Goal: Information Seeking & Learning: Learn about a topic

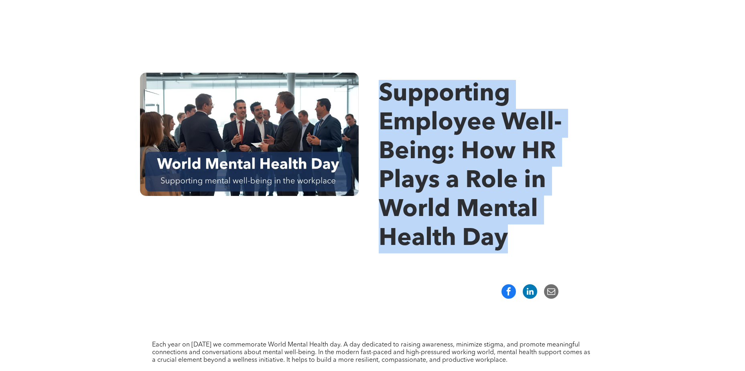
click at [449, 178] on span "Supporting Employee Well-Being: How HR Plays a Role in World Mental Health Day" at bounding box center [470, 166] width 183 height 168
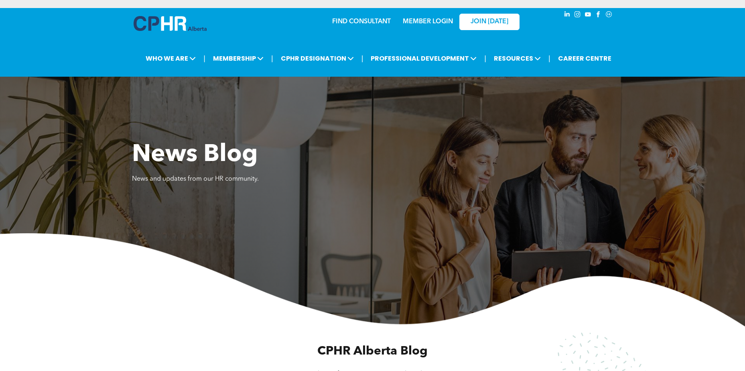
scroll to position [441, 0]
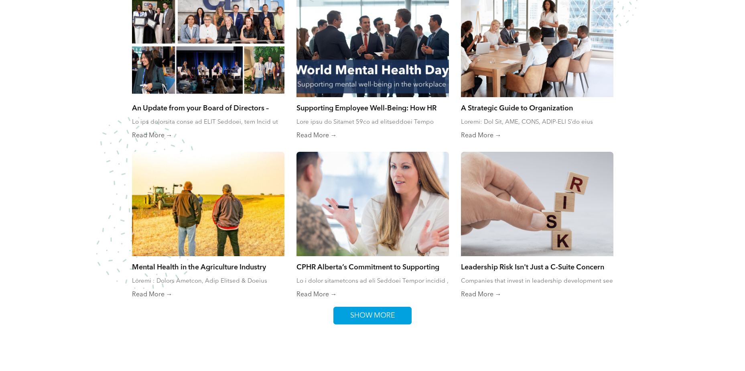
click at [360, 316] on span "SHOW MORE" at bounding box center [372, 315] width 51 height 17
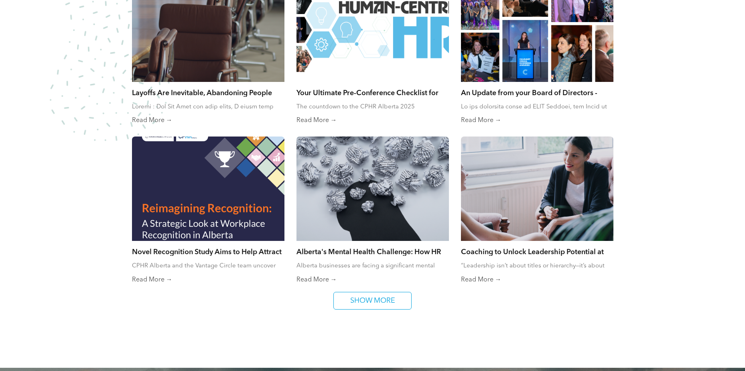
scroll to position [802, 0]
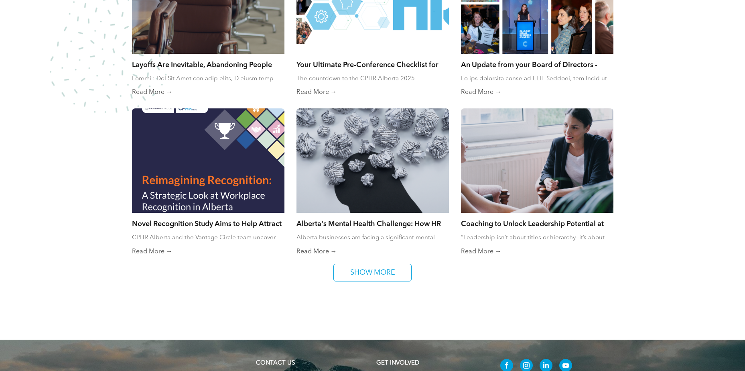
click at [357, 160] on div at bounding box center [373, 160] width 162 height 111
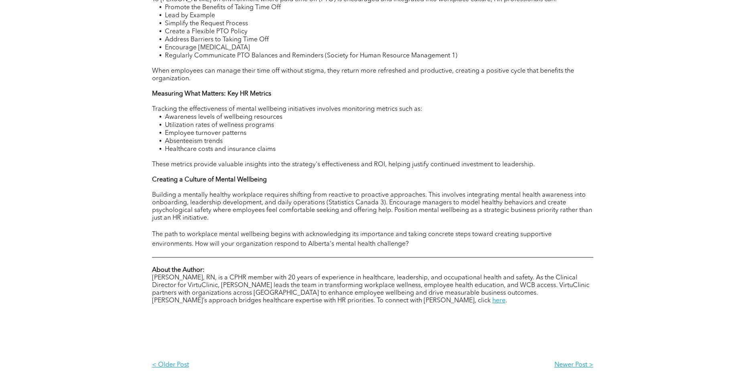
scroll to position [762, 0]
